Goal: Task Accomplishment & Management: Use online tool/utility

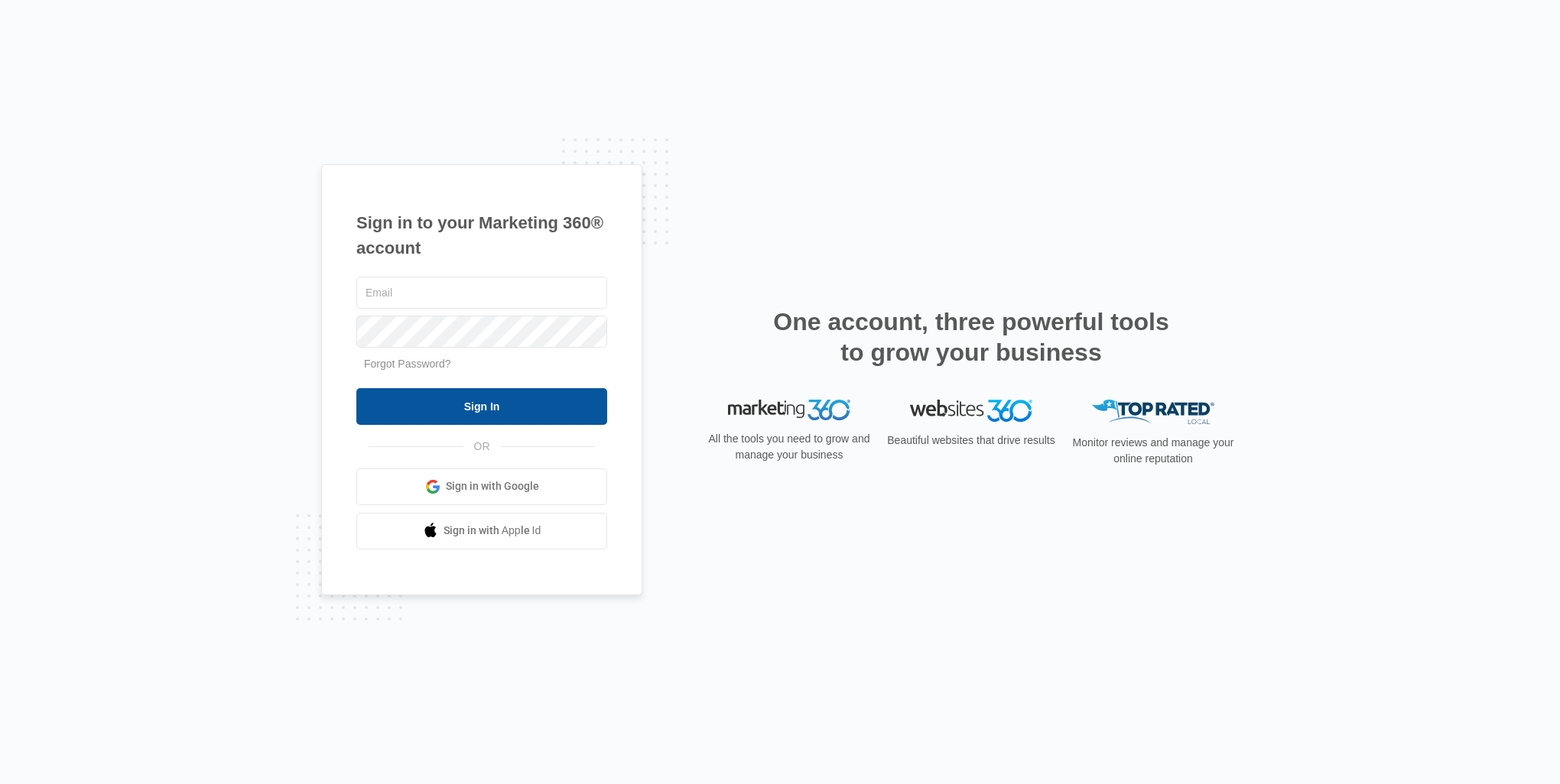
type input "[EMAIL_ADDRESS][DOMAIN_NAME]"
click at [474, 411] on input "Sign In" at bounding box center [481, 407] width 250 height 37
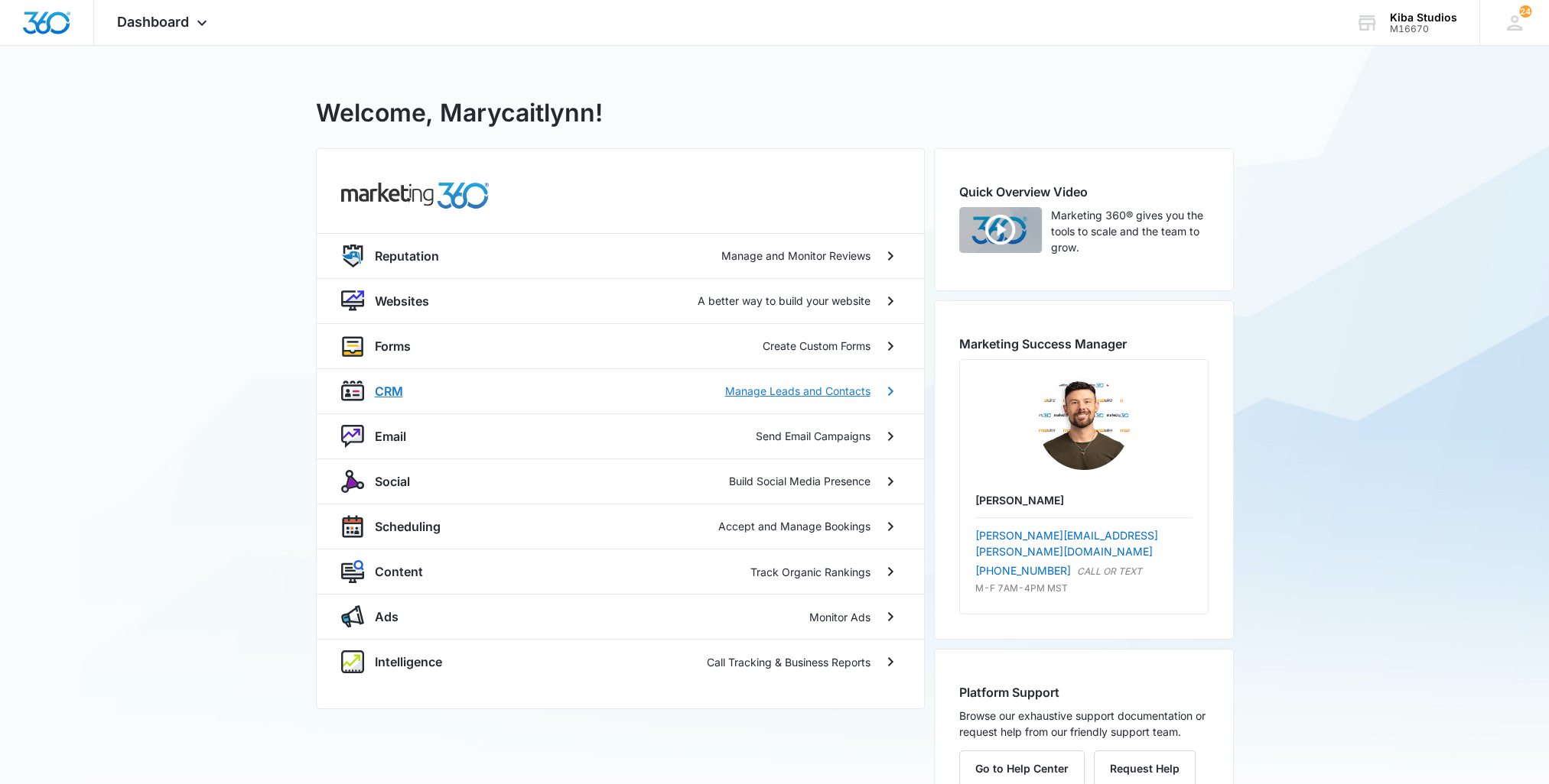
click at [426, 382] on div "CRM Manage Leads and Contacts" at bounding box center [622, 391] width 495 height 18
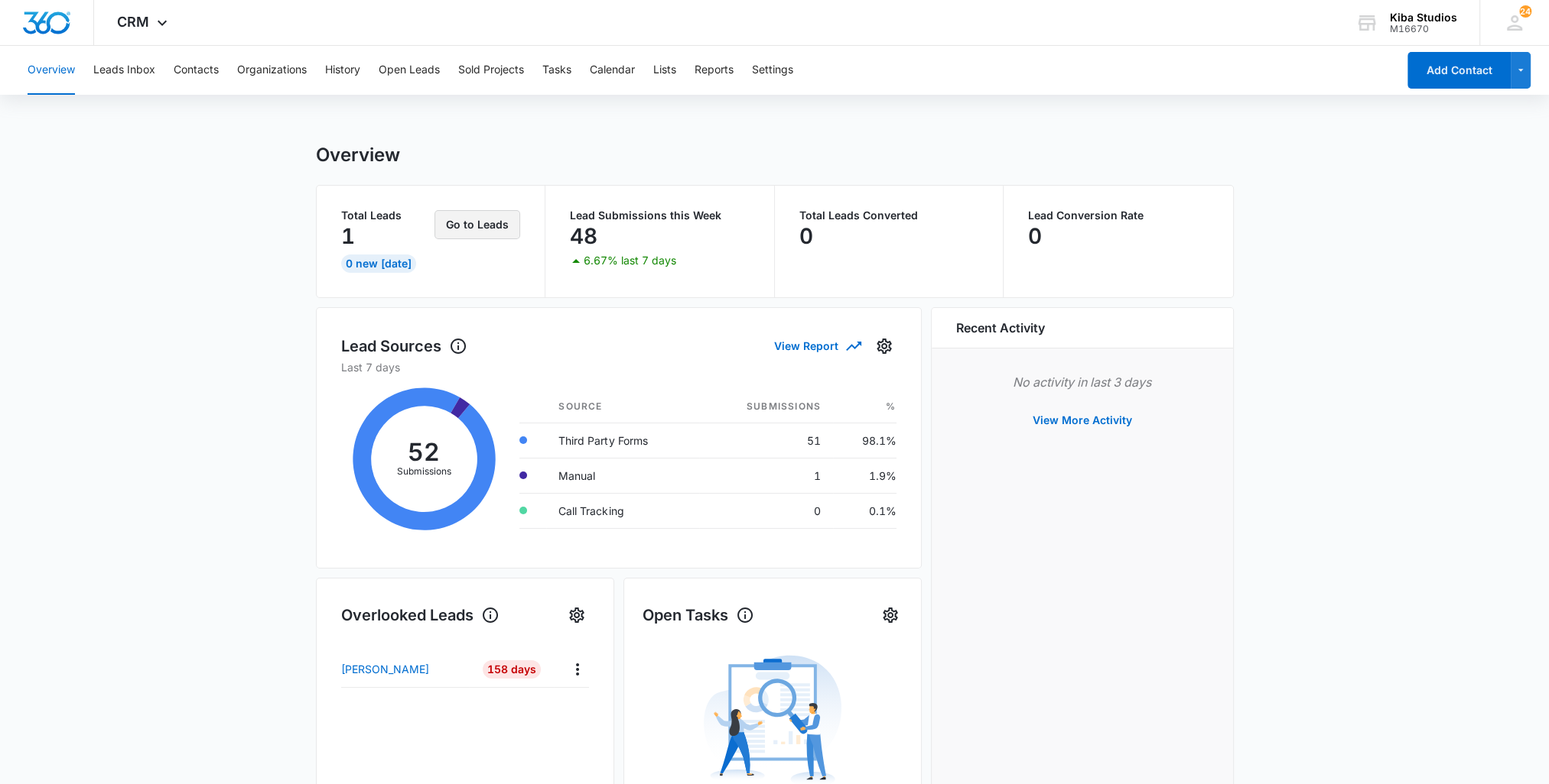
click at [473, 222] on button "Go to Leads" at bounding box center [476, 224] width 86 height 29
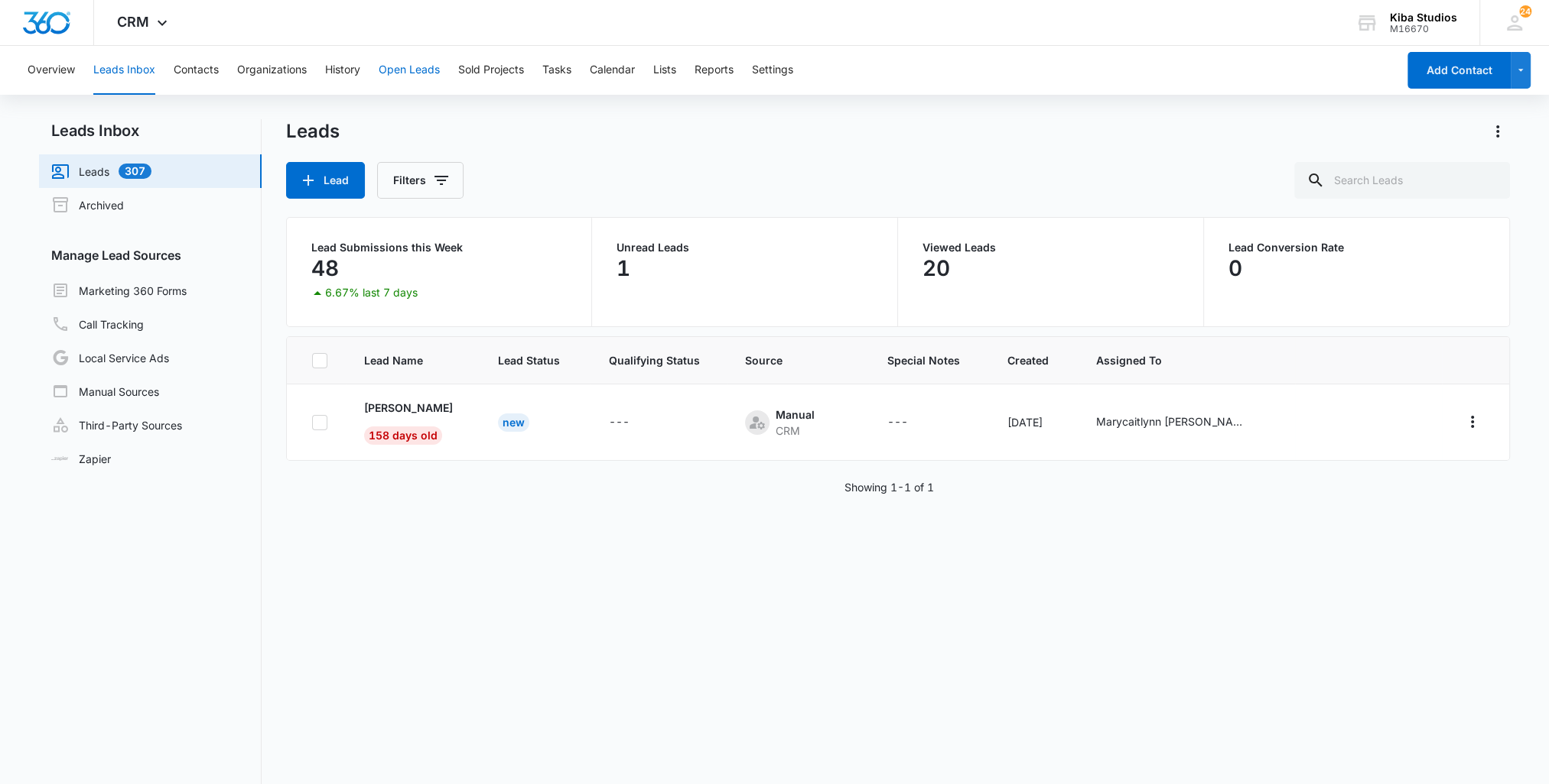
click at [389, 63] on button "Open Leads" at bounding box center [409, 71] width 61 height 49
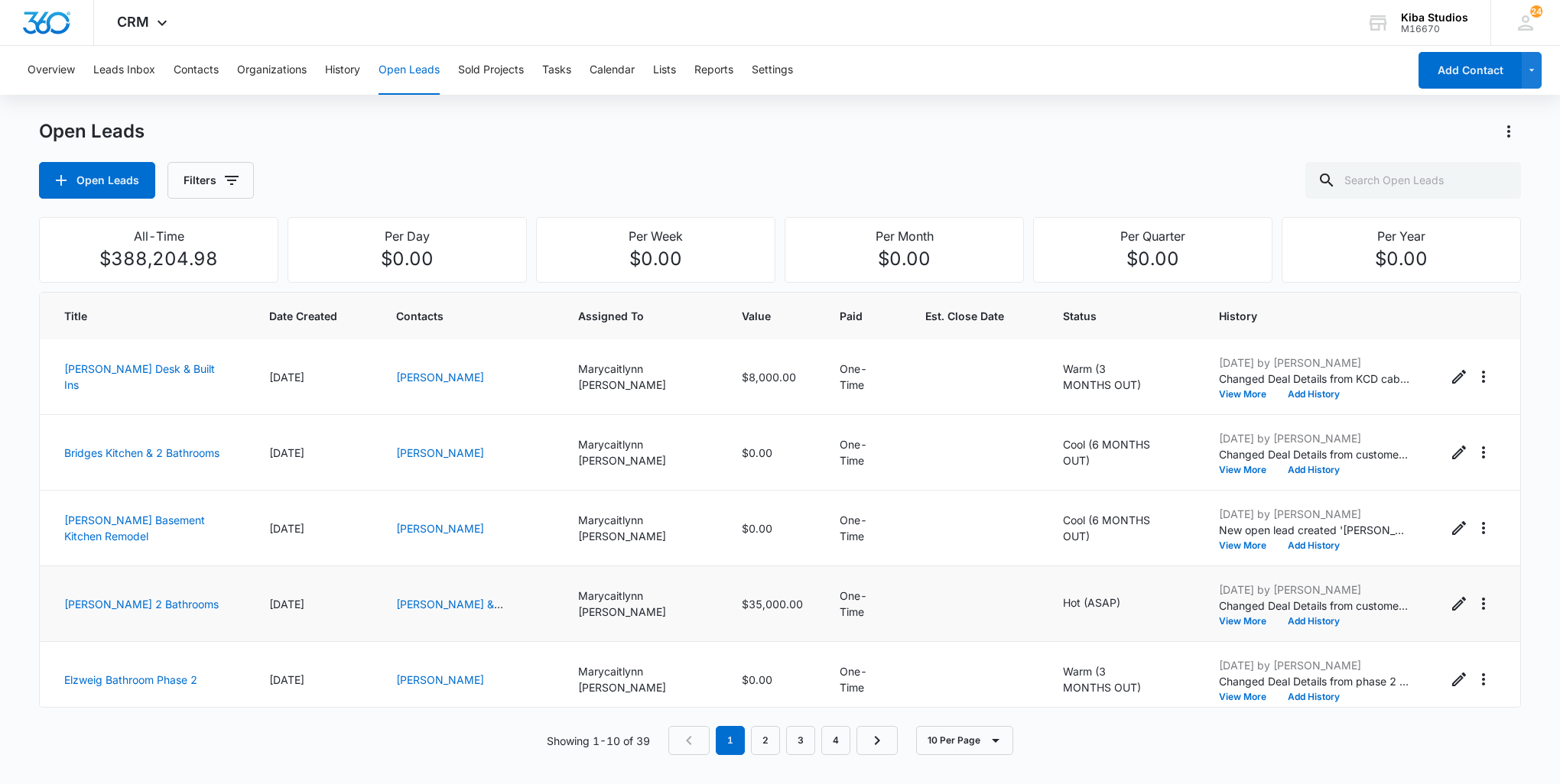
scroll to position [386, 0]
